Goal: Task Accomplishment & Management: Manage account settings

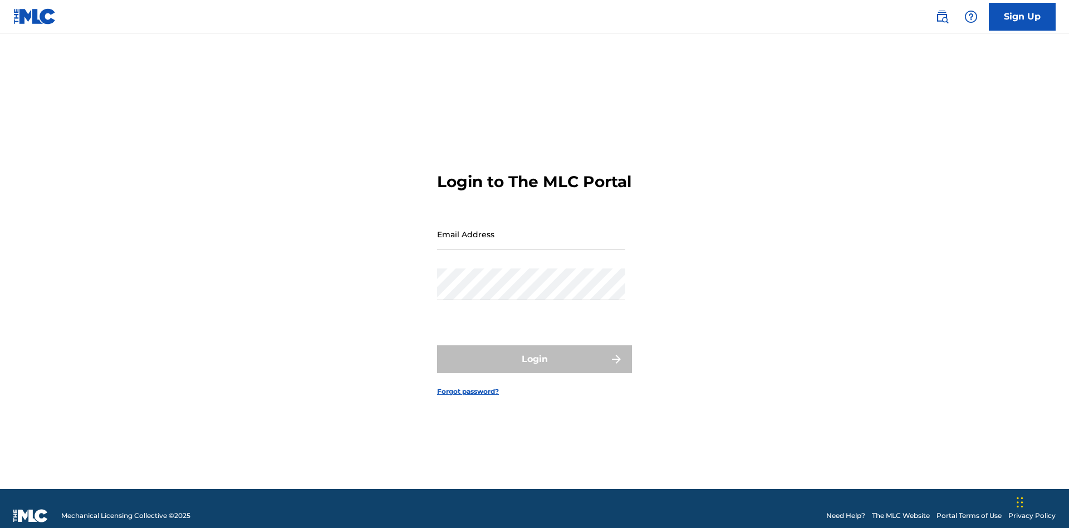
scroll to position [14, 0]
click at [531, 229] on input "Email Address" at bounding box center [531, 234] width 188 height 32
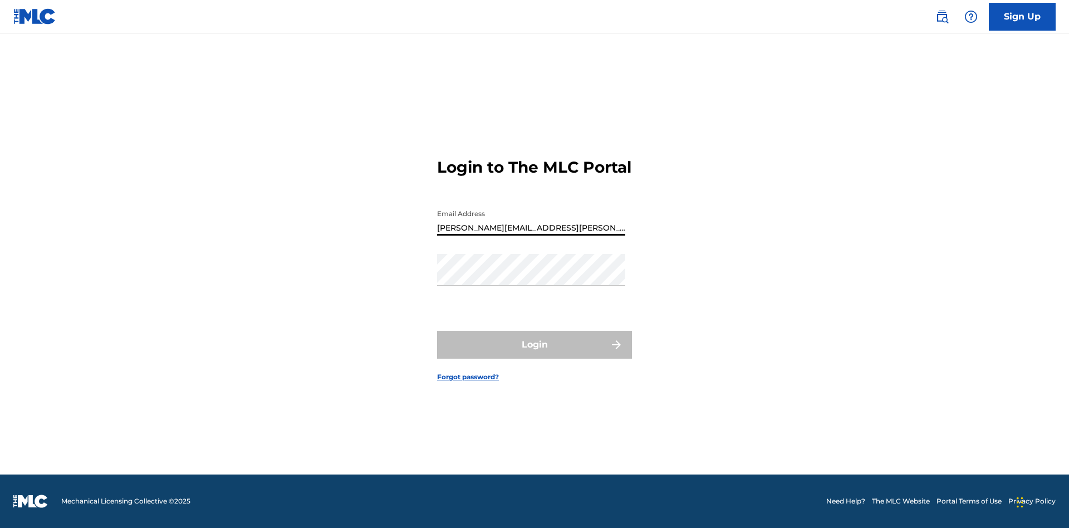
type input "Krystal.Ribble@themlc.com"
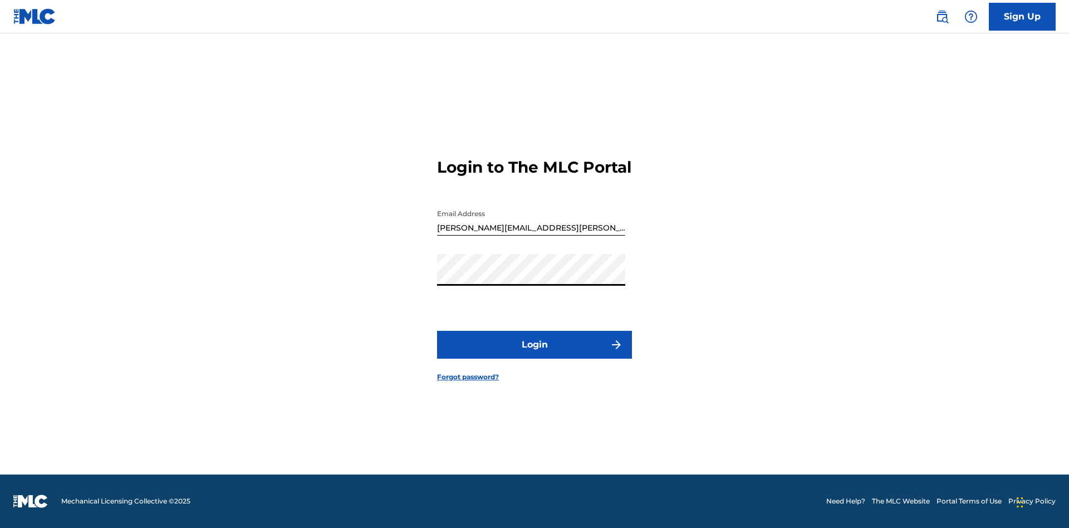
click at [535, 354] on button "Login" at bounding box center [534, 345] width 195 height 28
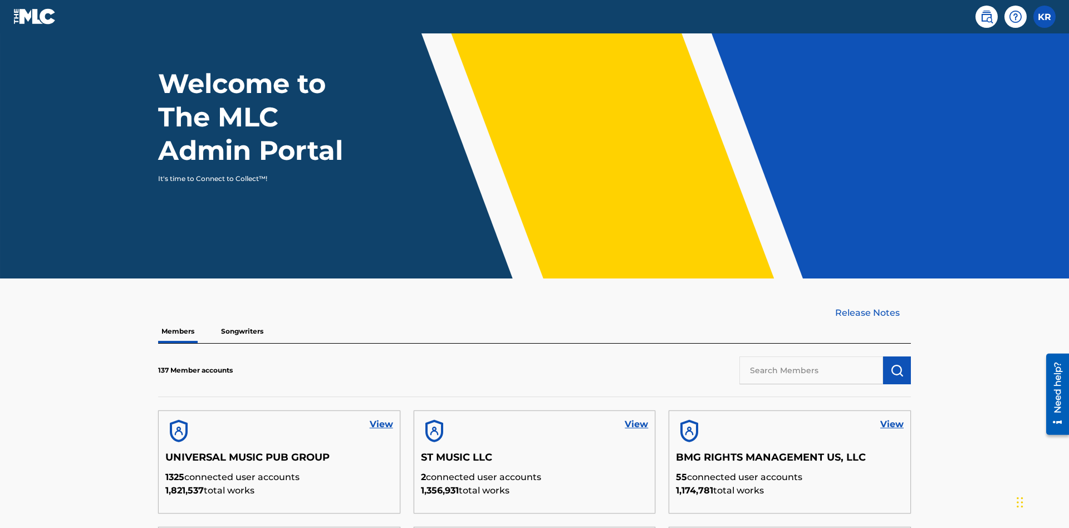
click at [811, 356] on input "text" at bounding box center [812, 370] width 144 height 28
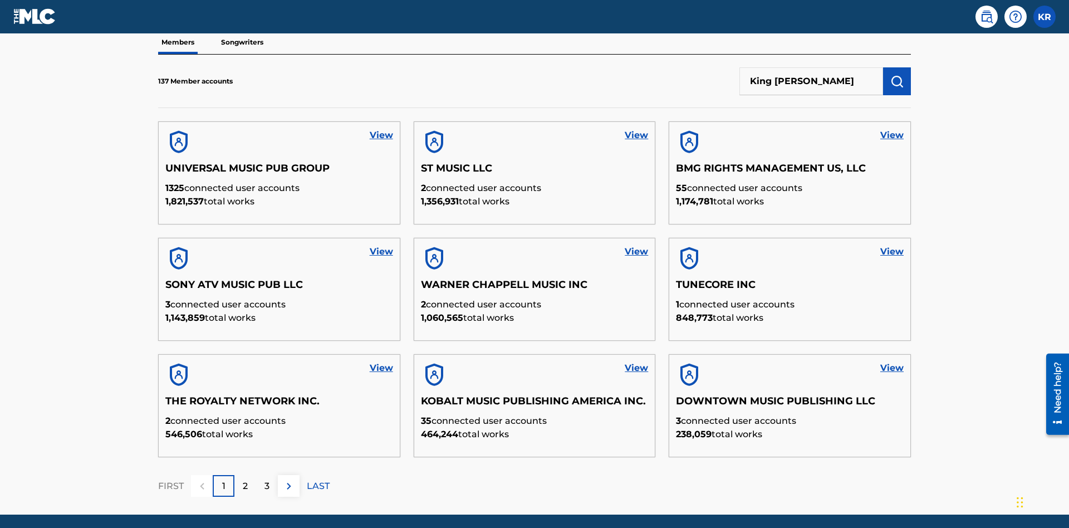
type input "King McTesterson"
click at [897, 75] on img "submit" at bounding box center [897, 81] width 13 height 13
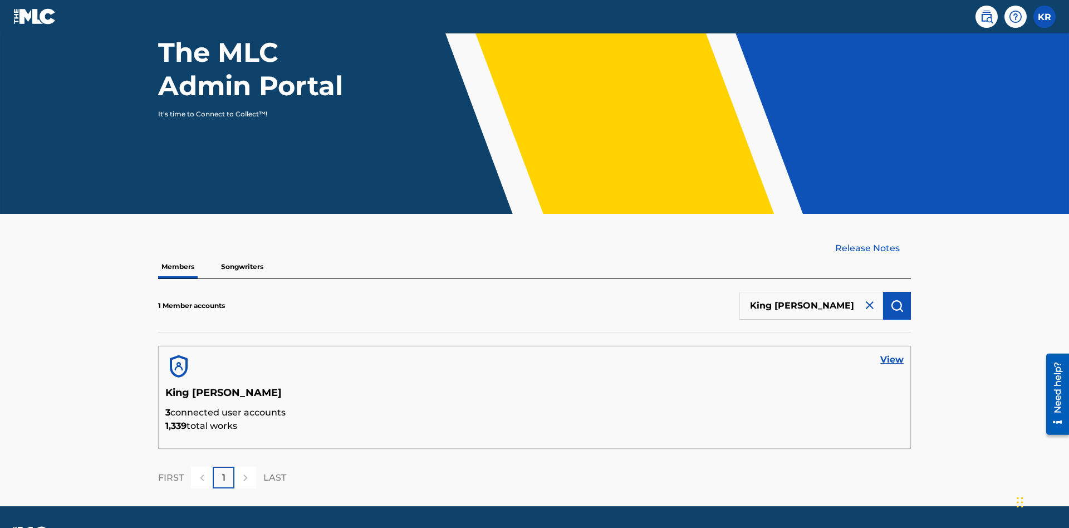
click at [892, 353] on link "View" at bounding box center [892, 359] width 23 height 13
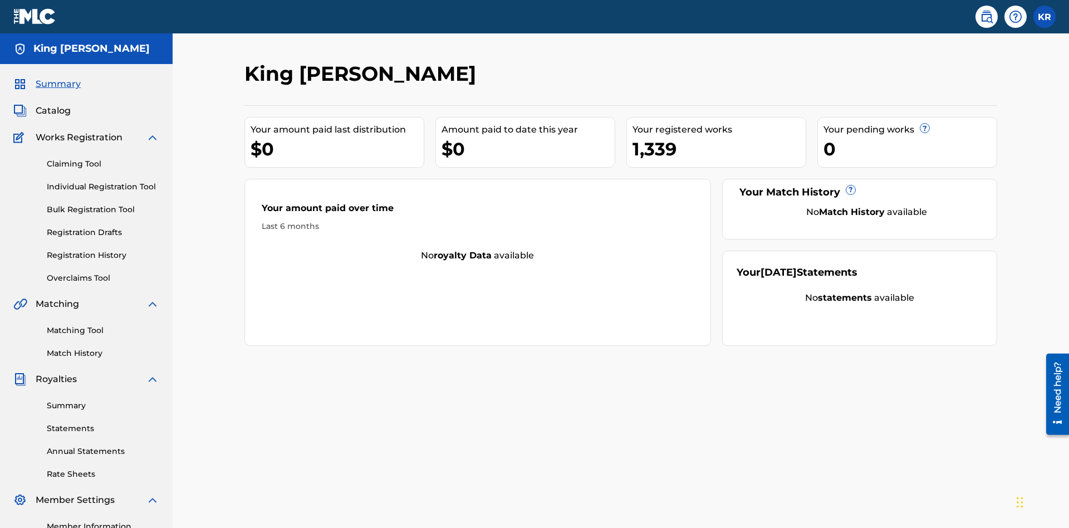
scroll to position [140, 0]
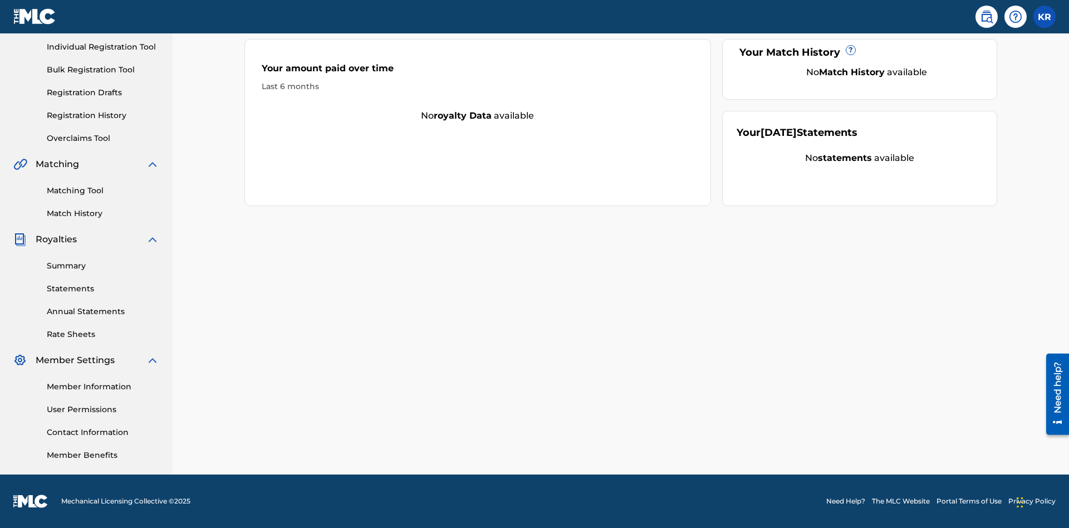
click at [103, 409] on link "User Permissions" at bounding box center [103, 410] width 113 height 12
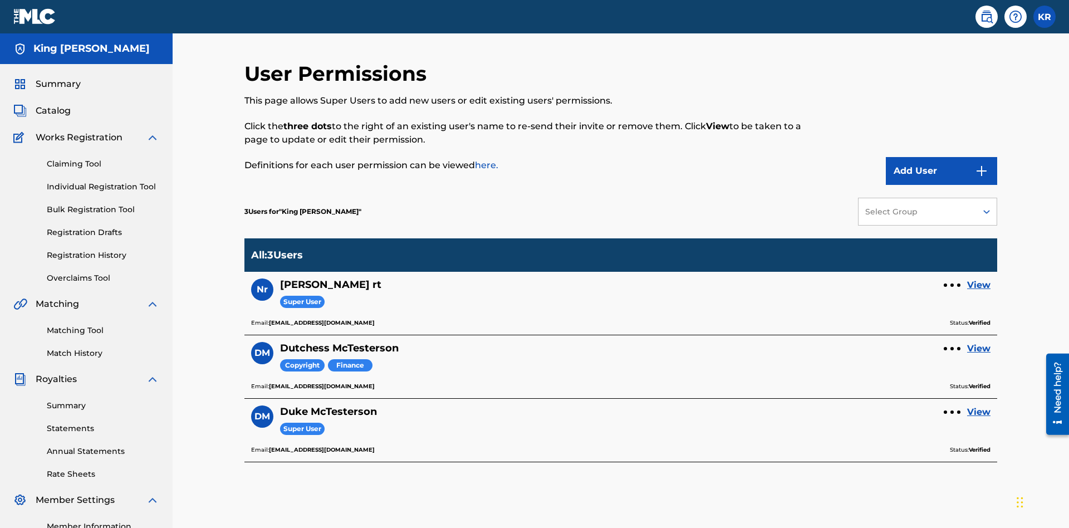
click at [942, 157] on button "Add User" at bounding box center [941, 171] width 111 height 28
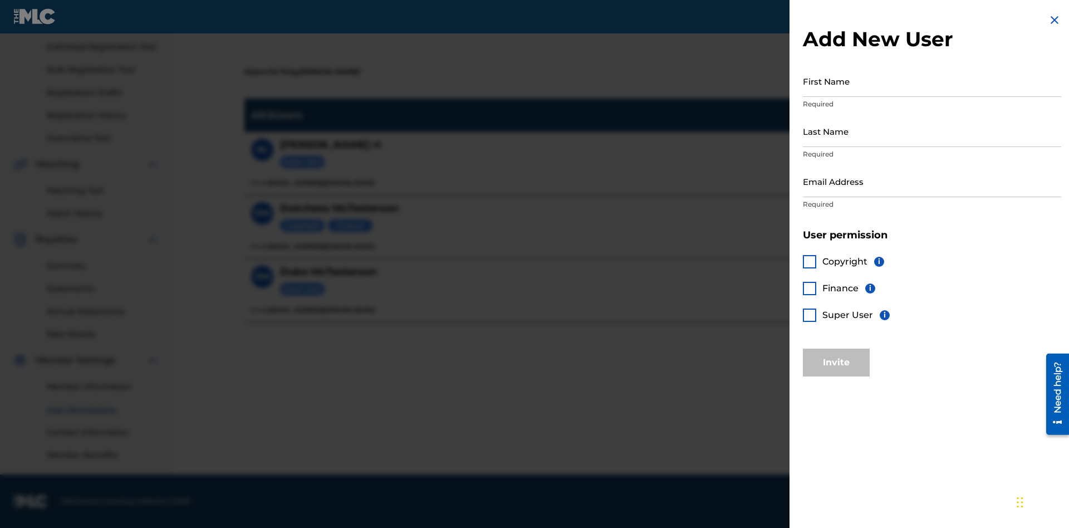
click at [932, 81] on input "First Name" at bounding box center [932, 81] width 258 height 32
type input "Test"
click at [932, 131] on input "Last Name" at bounding box center [932, 131] width 258 height 32
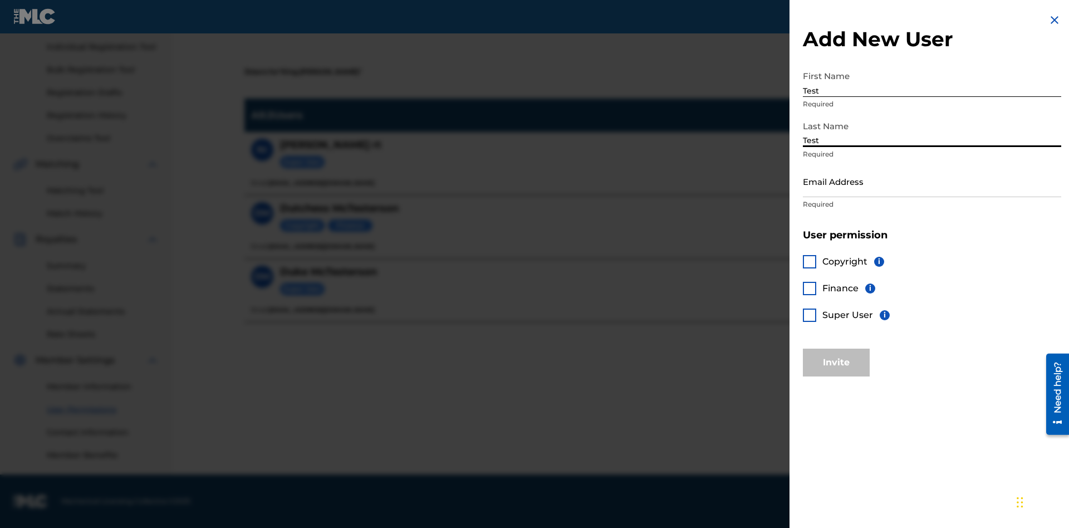
type input "Test"
click at [932, 181] on input "Email Address" at bounding box center [932, 181] width 258 height 32
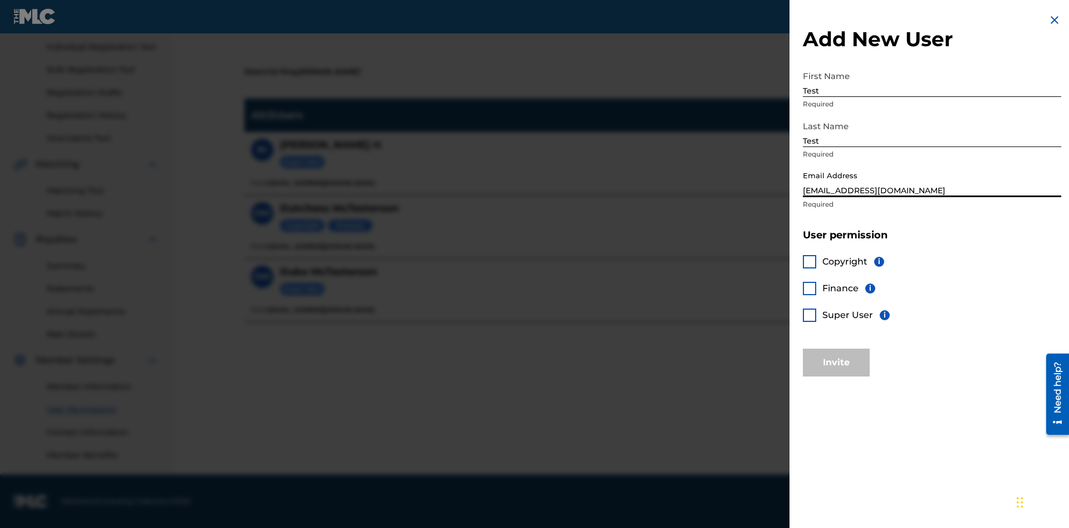
type input "test@mlctest.com"
